Goal: Obtain resource: Download file/media

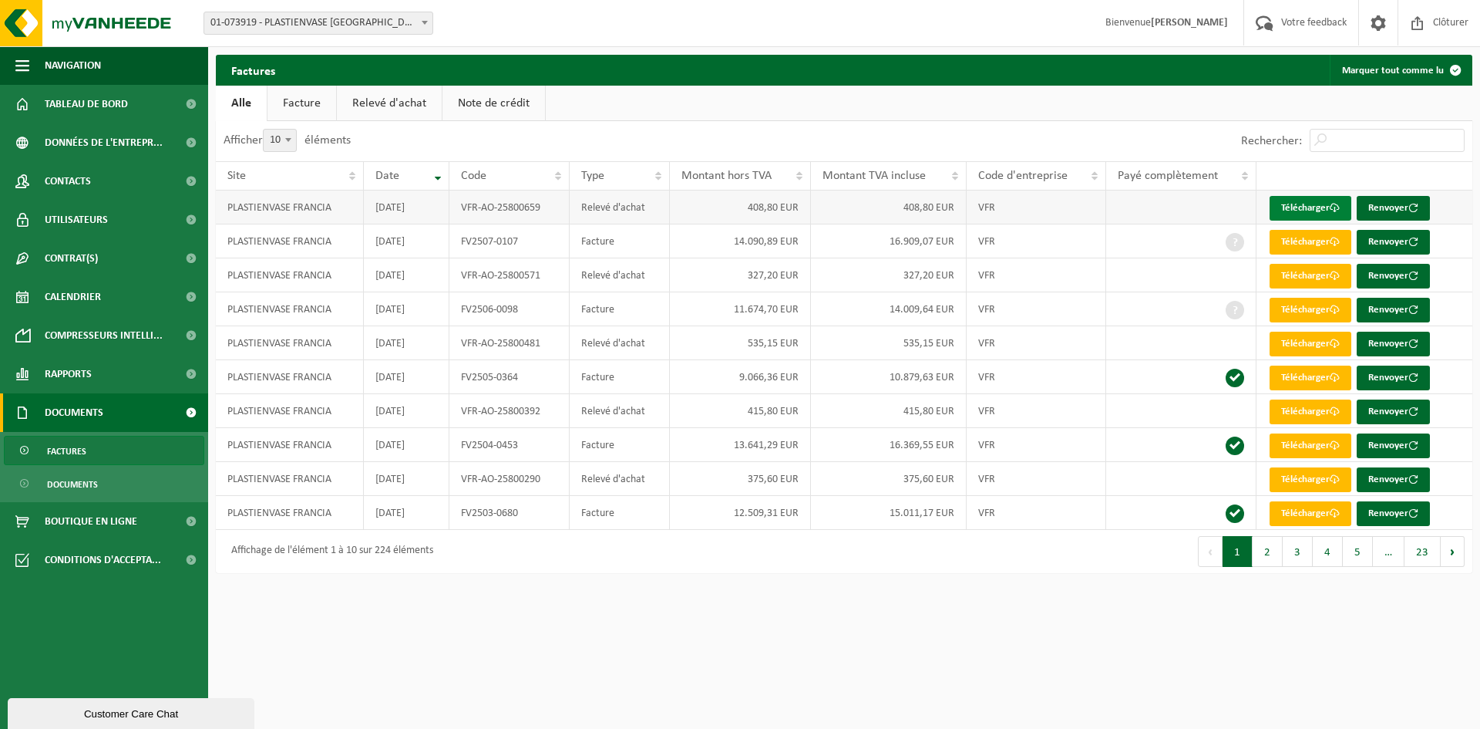
click at [1307, 209] on link "Télécharger" at bounding box center [1311, 208] width 82 height 25
click at [58, 106] on span "Tableau de bord" at bounding box center [86, 104] width 83 height 39
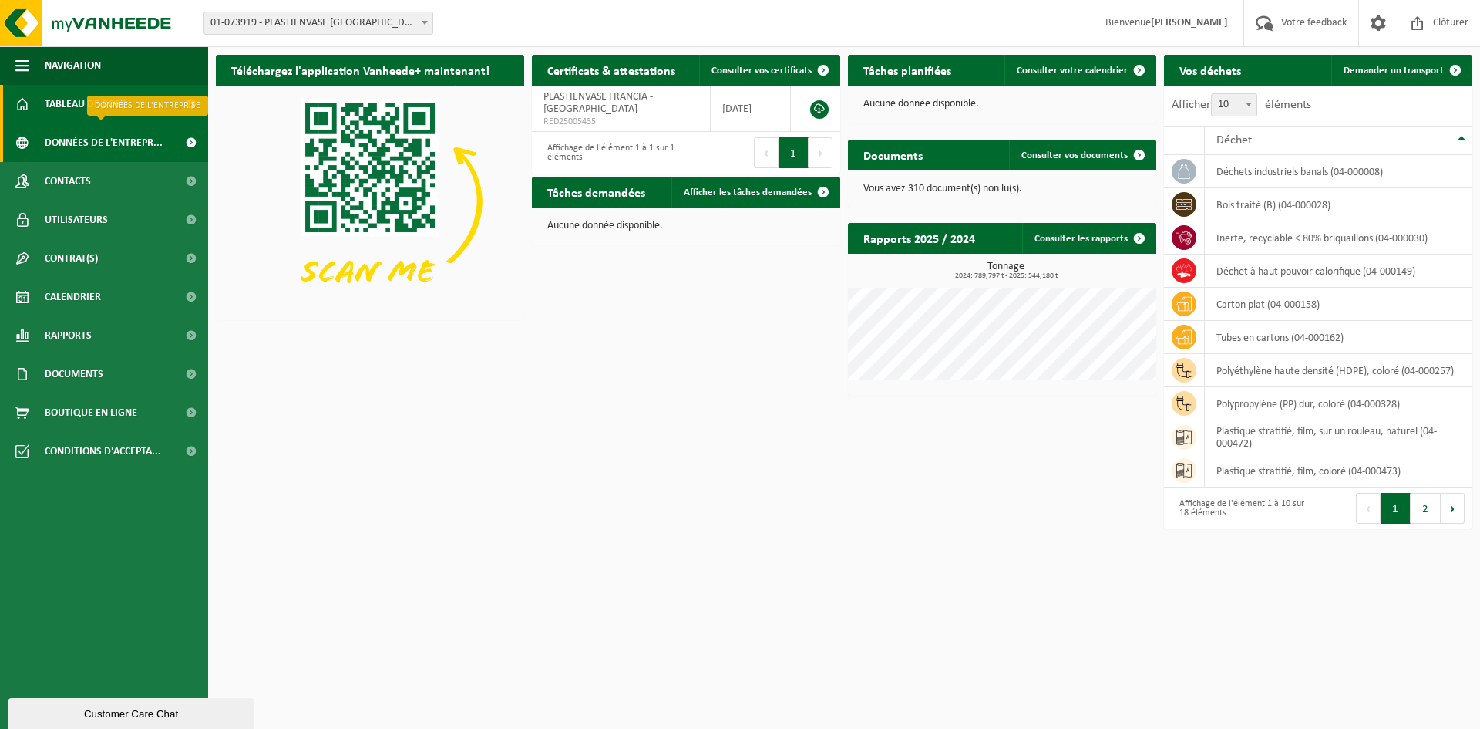
click at [64, 143] on span "Données de l'entrepr..." at bounding box center [104, 142] width 118 height 39
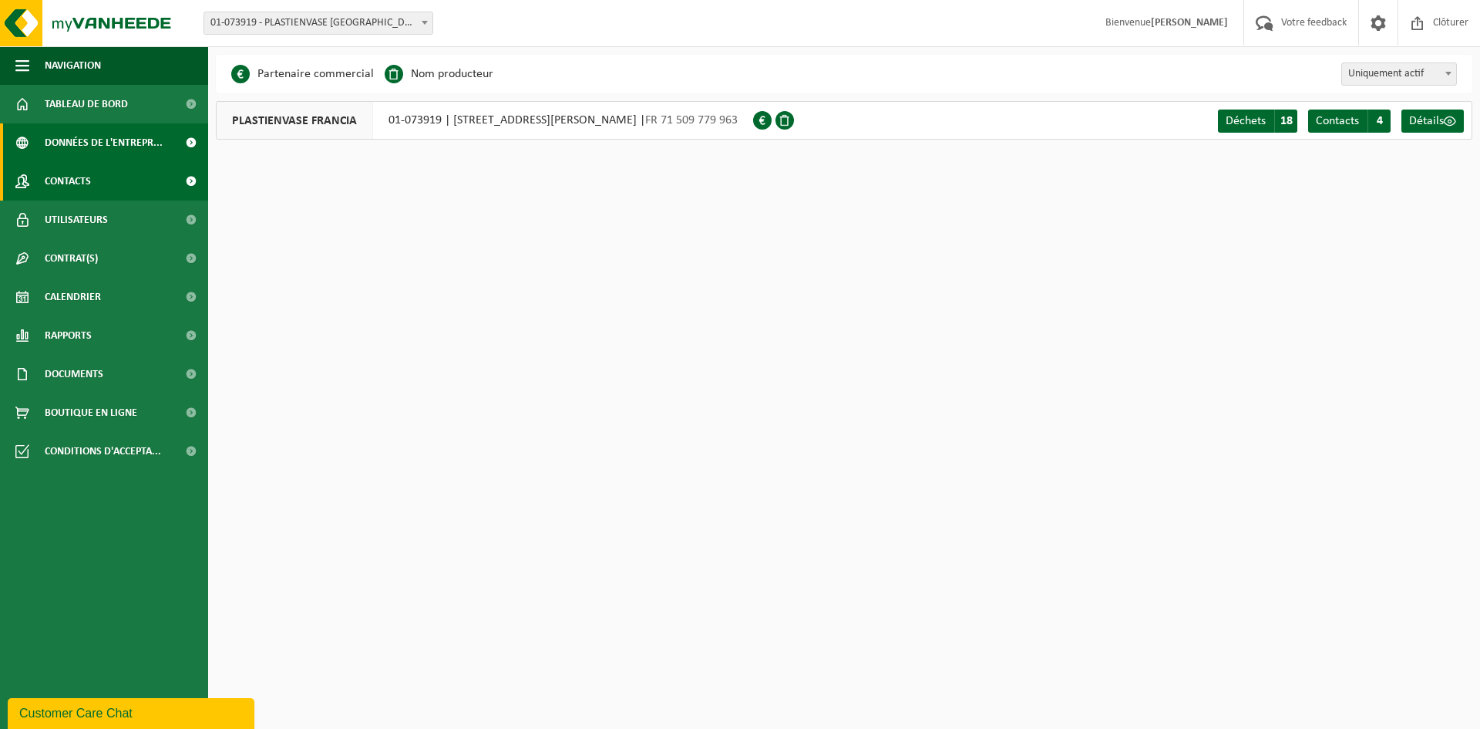
click at [67, 175] on span "Contacts" at bounding box center [68, 181] width 46 height 39
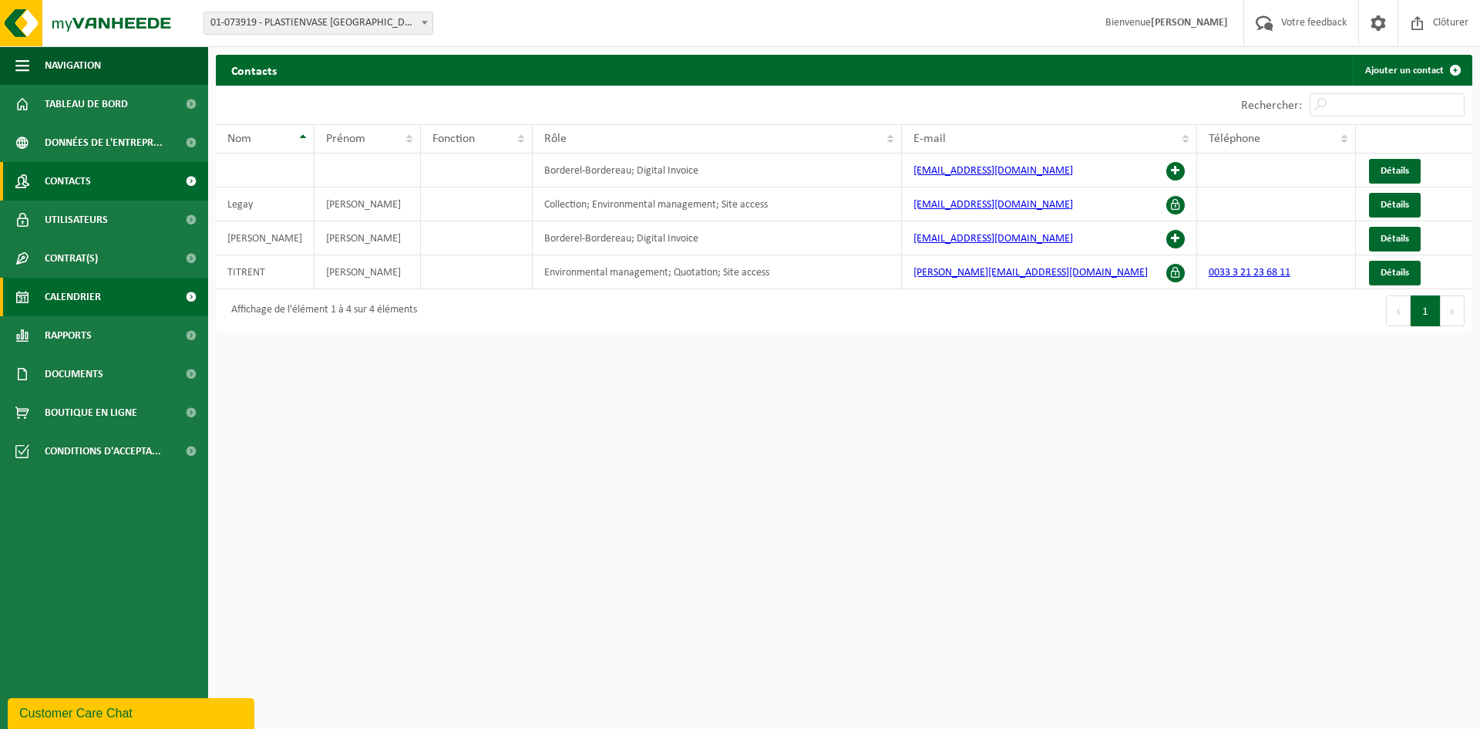
click at [107, 305] on link "Calendrier" at bounding box center [104, 297] width 208 height 39
